Goal: Check status: Check status

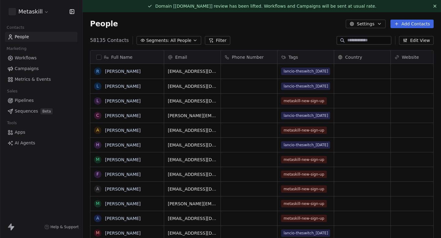
scroll to position [210, 358]
click at [32, 67] on span "Campaigns" at bounding box center [27, 69] width 24 height 6
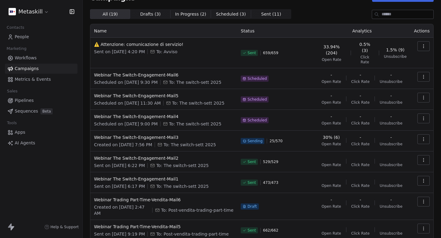
scroll to position [34, 0]
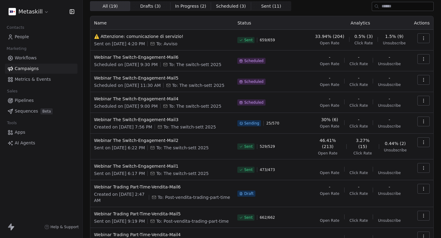
drag, startPoint x: 273, startPoint y: 135, endPoint x: 296, endPoint y: 135, distance: 23.3
click at [296, 135] on td "Sent 529 / 529" at bounding box center [272, 147] width 77 height 26
drag, startPoint x: 288, startPoint y: 123, endPoint x: 271, endPoint y: 123, distance: 17.8
click at [271, 123] on div "Sending 25 / 570" at bounding box center [271, 123] width 69 height 13
click at [271, 123] on span "25 / 570" at bounding box center [272, 123] width 13 height 5
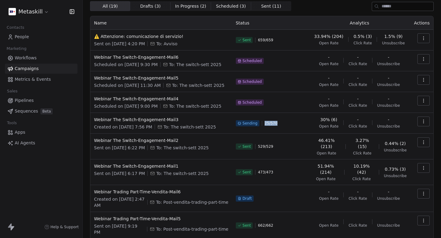
drag, startPoint x: 271, startPoint y: 123, endPoint x: 279, endPoint y: 123, distance: 8.6
click at [277, 123] on span "25 / 570" at bounding box center [271, 123] width 13 height 5
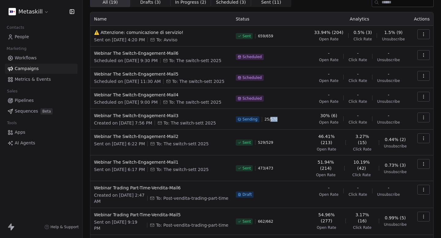
scroll to position [33, 0]
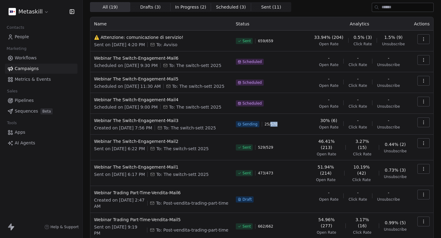
click at [300, 126] on div "Sending 25 / 570" at bounding box center [270, 124] width 69 height 13
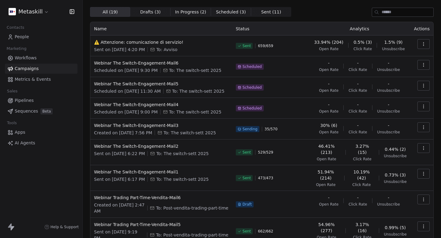
scroll to position [36, 0]
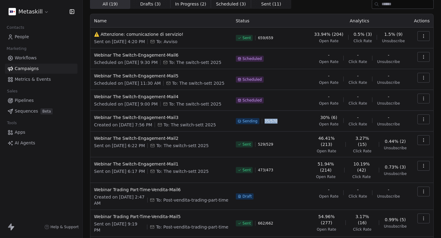
drag, startPoint x: 267, startPoint y: 120, endPoint x: 300, endPoint y: 120, distance: 32.8
click at [300, 120] on div "Sending 35 / 570" at bounding box center [270, 121] width 69 height 13
drag, startPoint x: 300, startPoint y: 120, endPoint x: 266, endPoint y: 119, distance: 33.7
click at [266, 119] on div "Sending 35 / 570" at bounding box center [270, 121] width 69 height 13
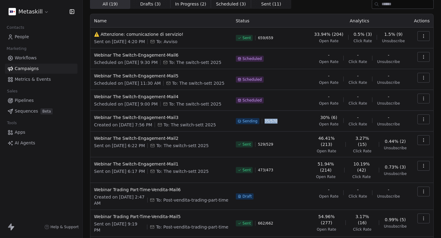
click at [270, 123] on span "35 / 570" at bounding box center [271, 121] width 13 height 5
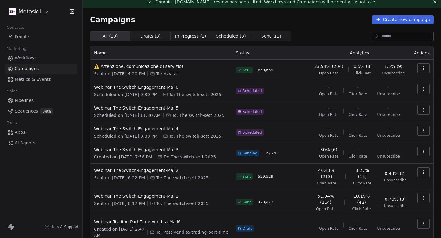
scroll to position [0, 0]
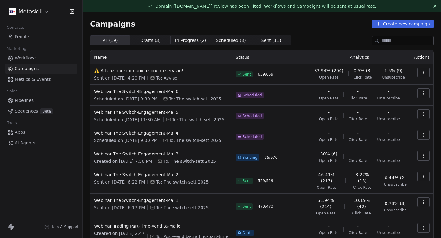
click at [40, 37] on link "People" at bounding box center [41, 37] width 73 height 10
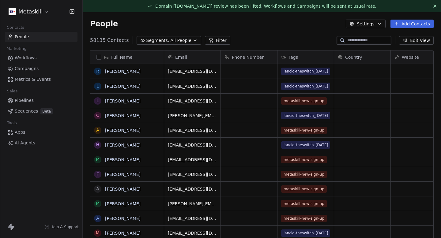
scroll to position [210, 358]
